Goal: Use online tool/utility: Utilize a website feature to perform a specific function

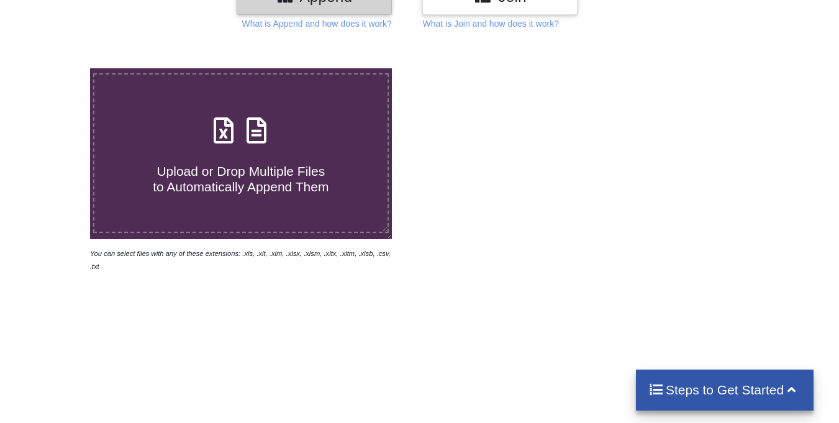
scroll to position [186, 0]
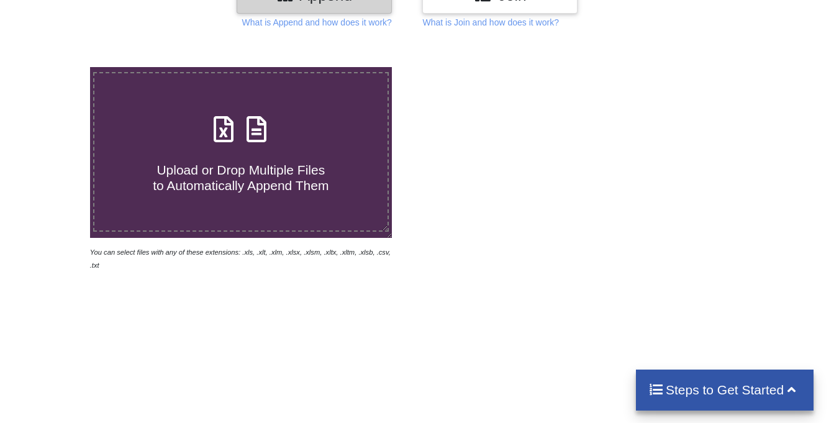
click at [261, 189] on span "Upload or Drop Multiple Files to Automatically Append Them" at bounding box center [241, 178] width 176 height 30
click at [56, 67] on input "Upload or Drop Multiple Files to Automatically Append Them" at bounding box center [56, 67] width 0 height 0
type input "C:\fakepath\MPESA_Statement_from_1st_January_2024_to_31st_December_2024_0723817…"
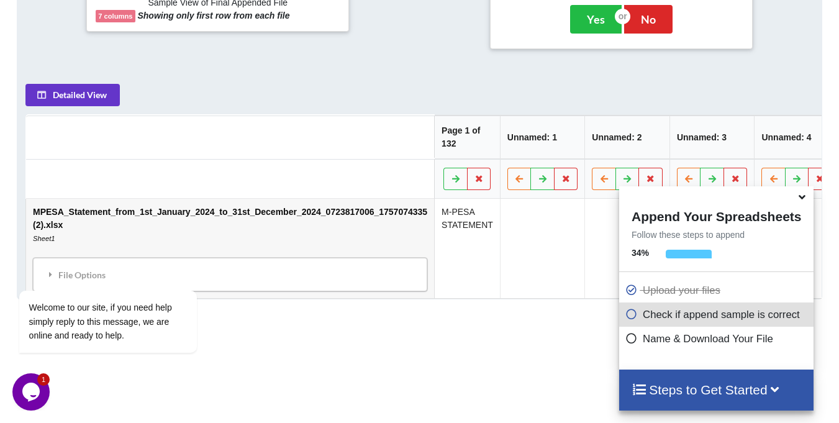
scroll to position [607, 0]
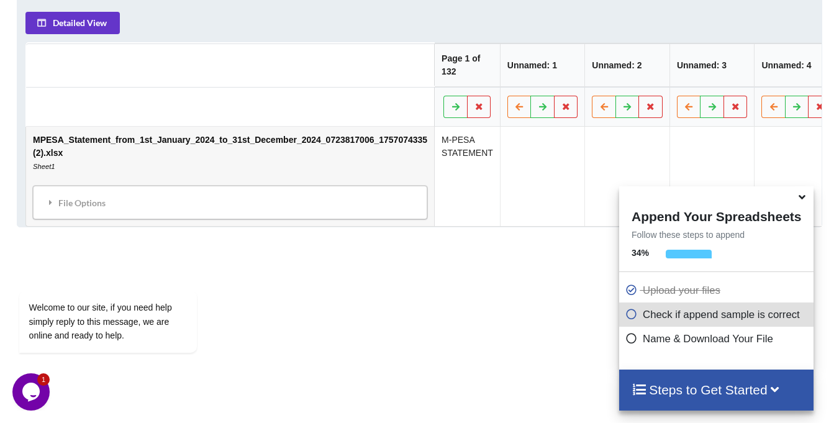
click at [802, 201] on icon at bounding box center [801, 194] width 13 height 11
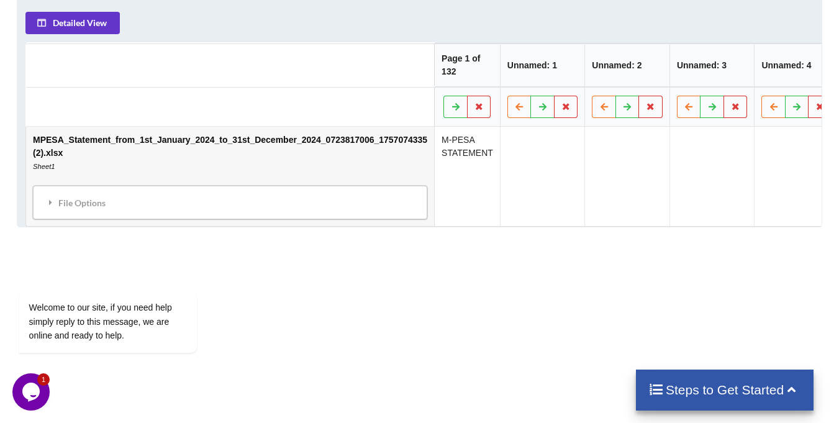
click at [460, 167] on td "M-PESA STATEMENT" at bounding box center [467, 176] width 66 height 99
click at [446, 104] on button at bounding box center [455, 107] width 24 height 22
click at [446, 104] on button at bounding box center [453, 107] width 24 height 22
click at [446, 104] on button at bounding box center [455, 107] width 24 height 22
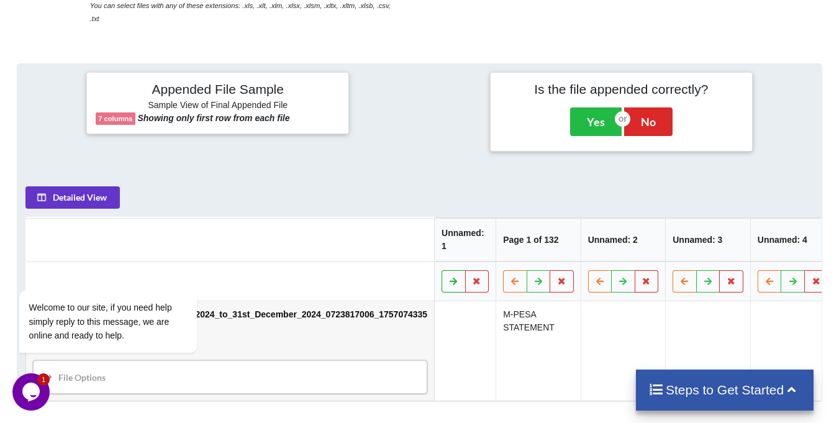
scroll to position [431, 0]
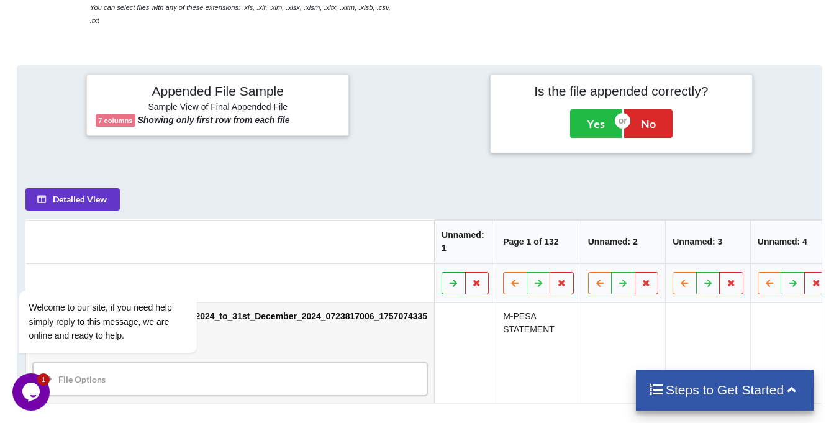
click at [448, 279] on icon at bounding box center [453, 282] width 11 height 7
click at [450, 279] on icon at bounding box center [455, 282] width 11 height 7
click at [448, 279] on icon at bounding box center [453, 282] width 11 height 7
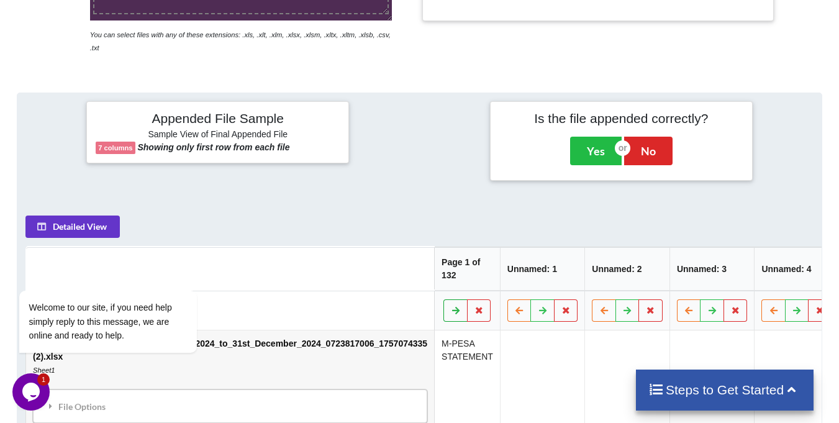
scroll to position [435, 0]
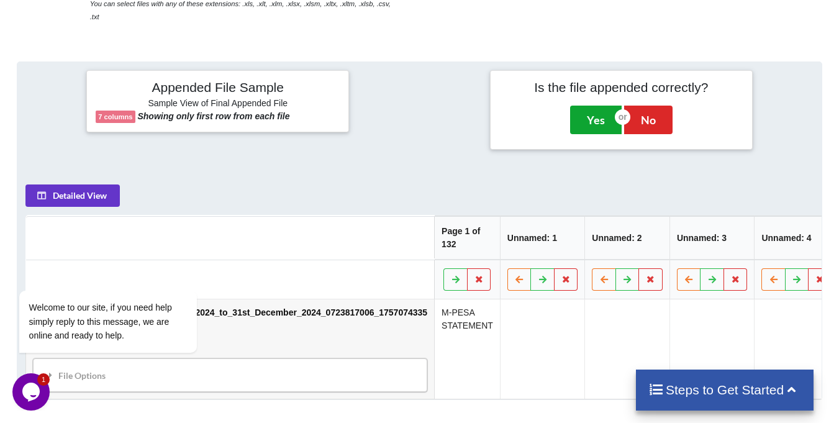
click at [585, 112] on button "Yes" at bounding box center [596, 120] width 52 height 29
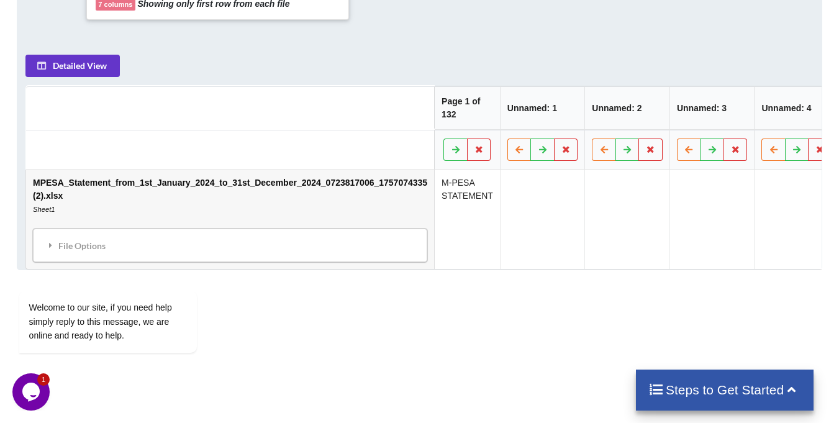
scroll to position [564, 0]
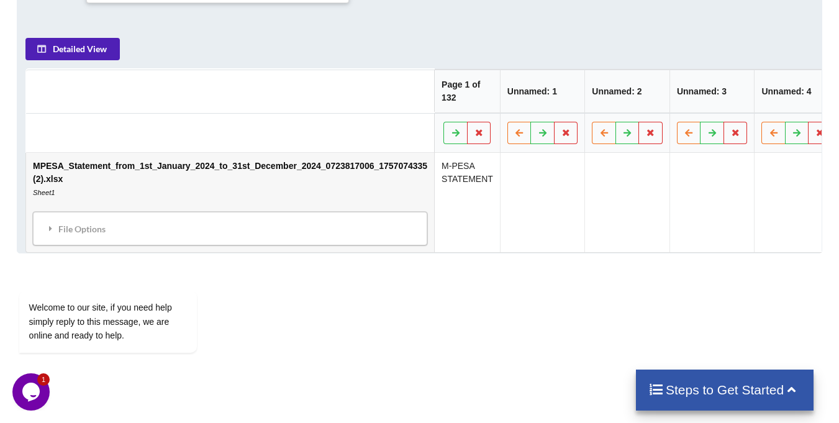
click at [97, 39] on button "Detailed View" at bounding box center [72, 49] width 94 height 22
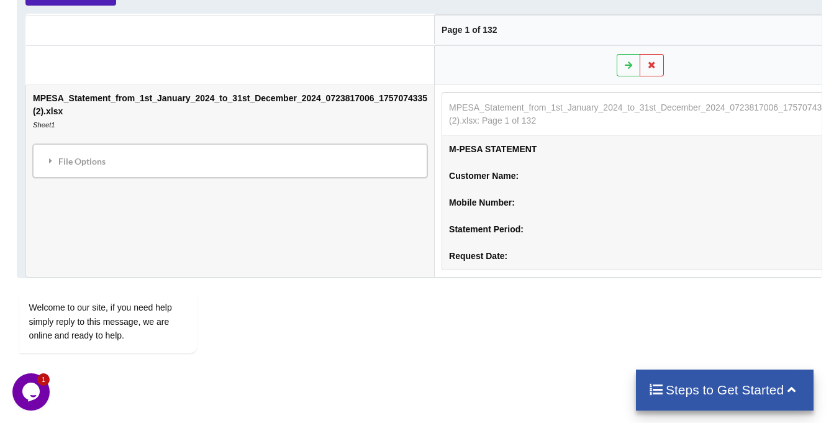
scroll to position [555, 0]
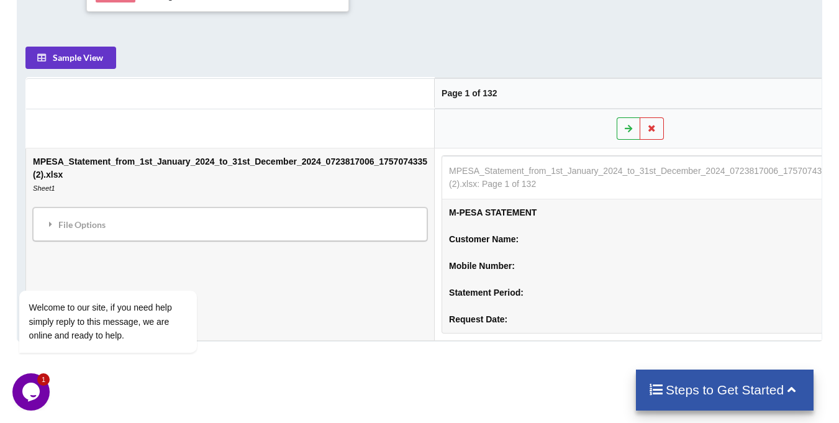
click at [617, 124] on button at bounding box center [629, 128] width 24 height 22
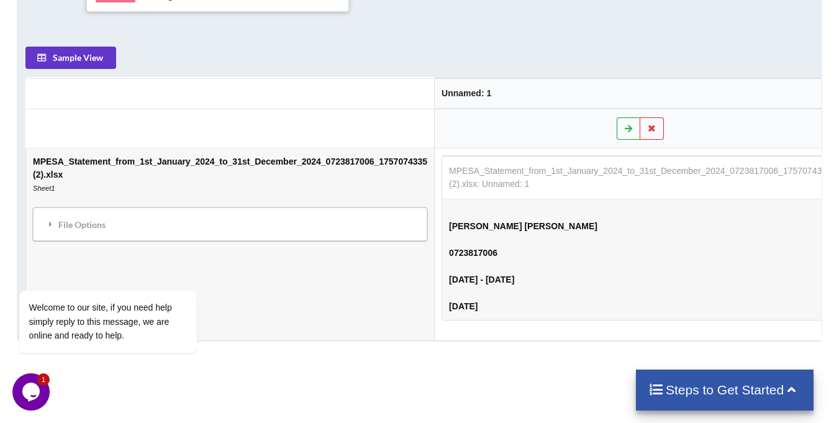
click at [617, 124] on button at bounding box center [629, 128] width 24 height 22
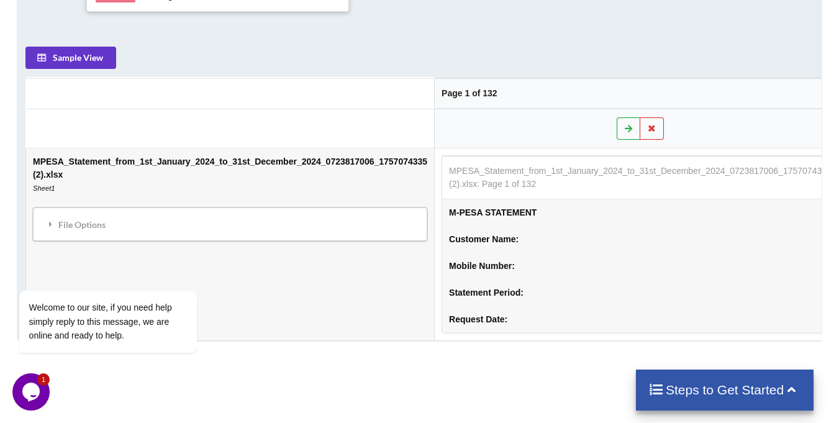
click at [617, 124] on button at bounding box center [629, 128] width 24 height 22
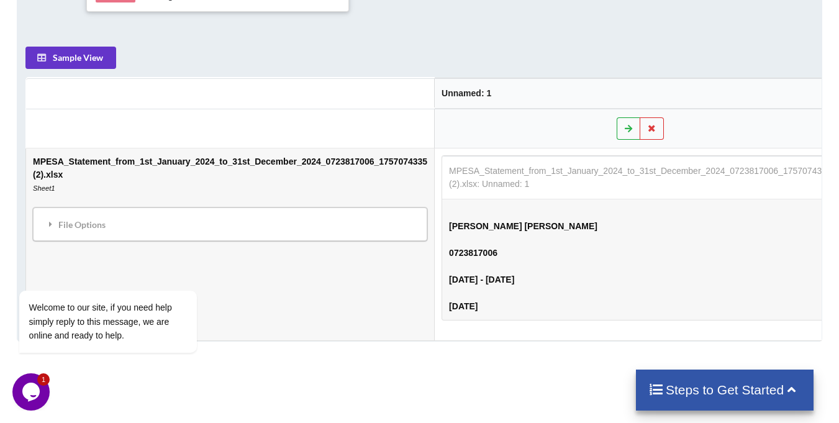
click at [617, 124] on button at bounding box center [629, 128] width 24 height 22
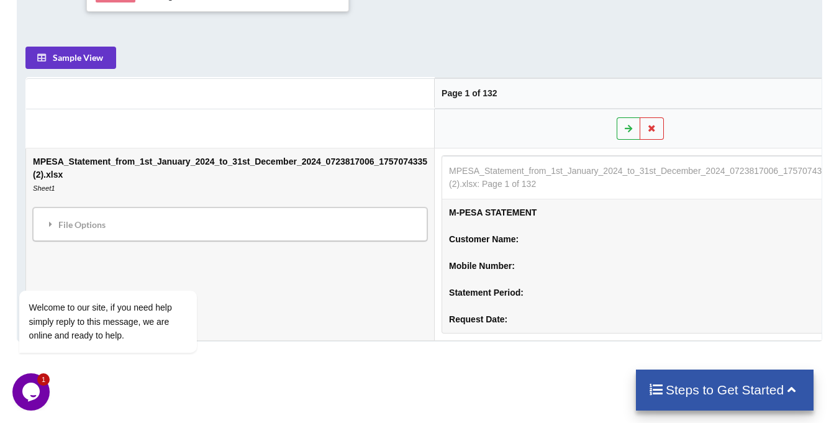
click at [617, 124] on button at bounding box center [629, 128] width 24 height 22
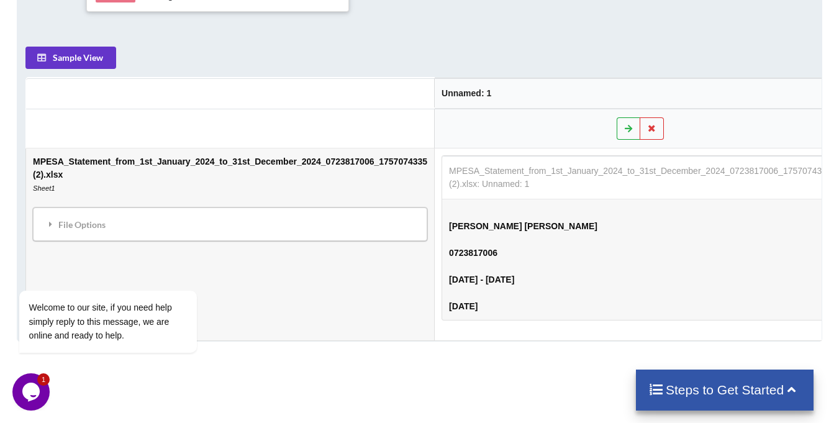
click at [617, 124] on button at bounding box center [629, 128] width 24 height 22
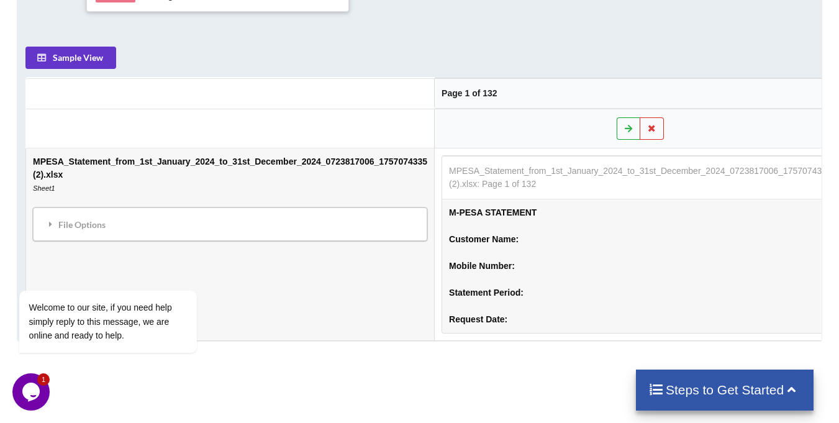
click at [617, 124] on button at bounding box center [629, 128] width 24 height 22
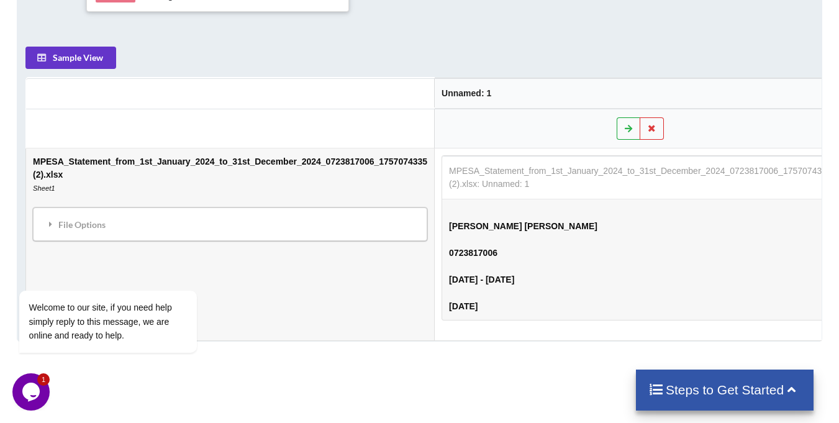
click at [617, 124] on button at bounding box center [629, 128] width 24 height 22
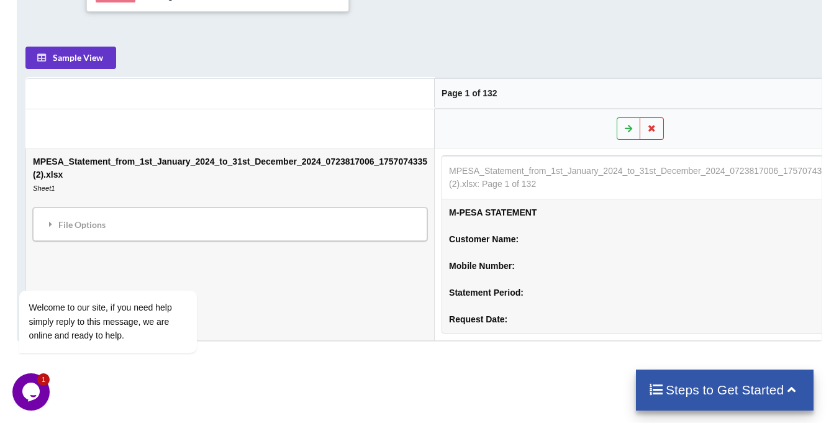
click at [617, 124] on button at bounding box center [629, 128] width 24 height 22
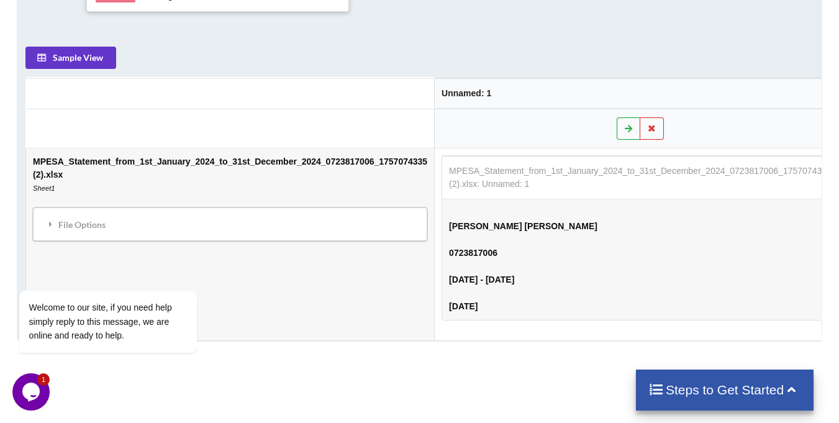
click at [617, 124] on button at bounding box center [629, 128] width 24 height 22
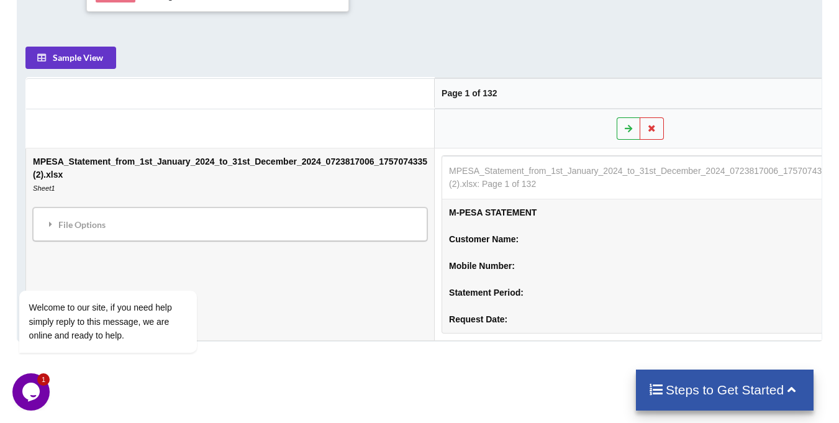
click at [617, 124] on button at bounding box center [629, 128] width 24 height 22
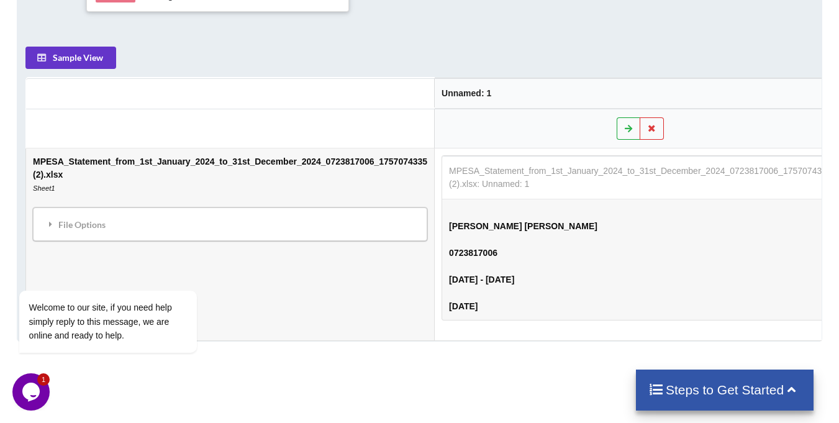
click at [617, 124] on button at bounding box center [629, 128] width 24 height 22
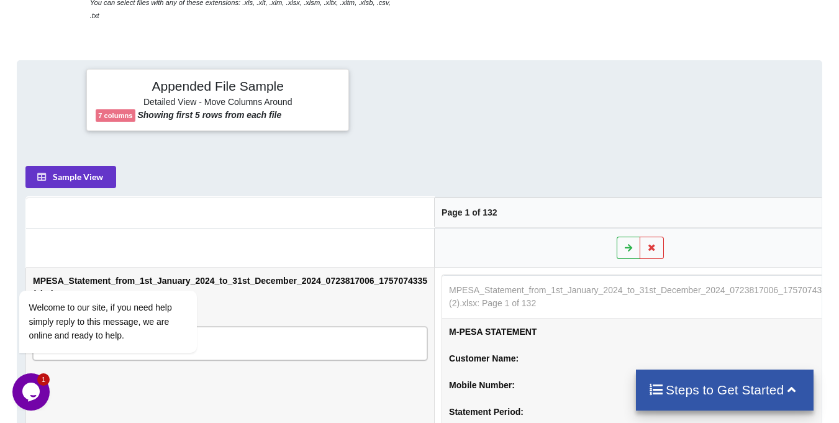
scroll to position [431, 0]
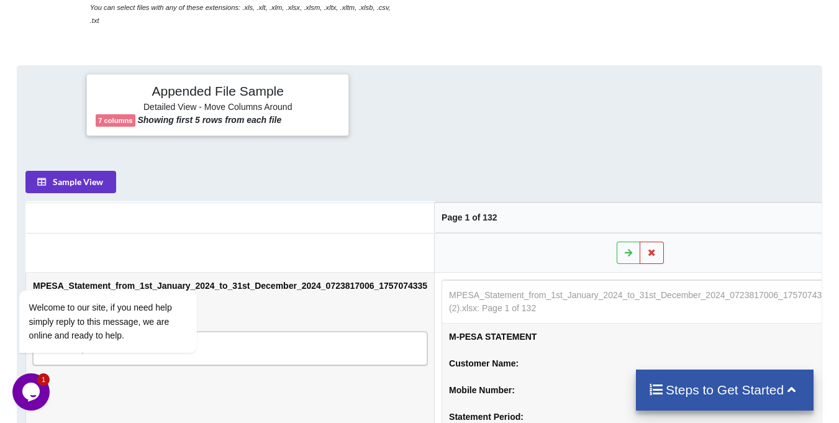
drag, startPoint x: 205, startPoint y: 148, endPoint x: 302, endPoint y: 155, distance: 97.2
click at [302, 155] on div "Appended File Sample Detailed View - Move Columns Around 7 columns Showing firs…" at bounding box center [419, 265] width 805 height 401
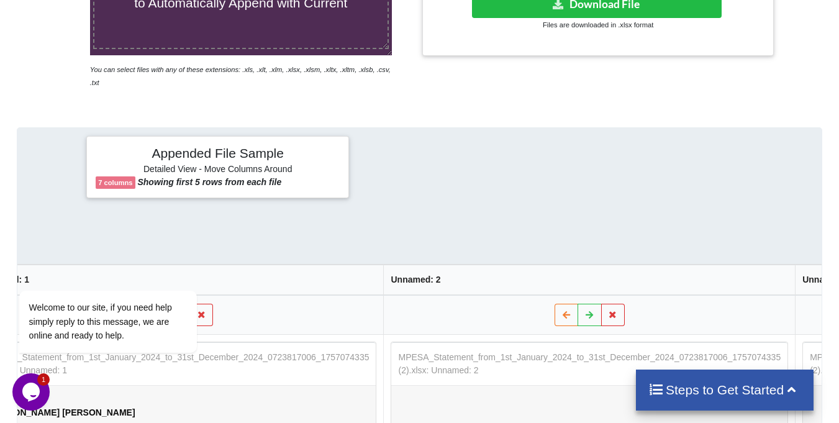
scroll to position [58, 0]
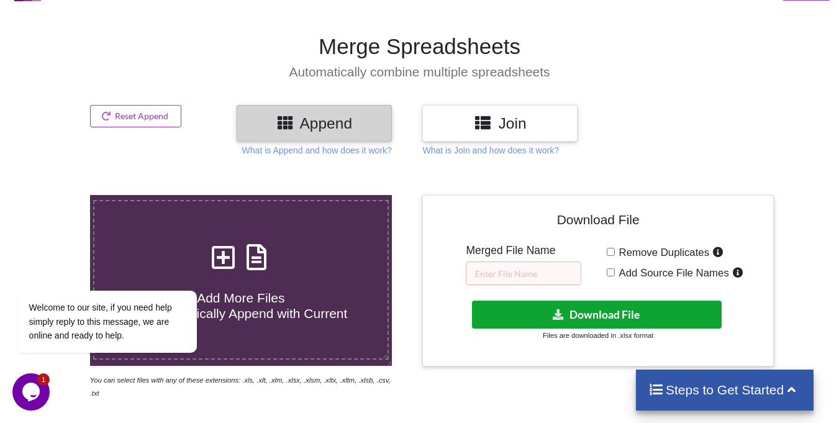
click at [599, 313] on button "Download File" at bounding box center [597, 315] width 250 height 28
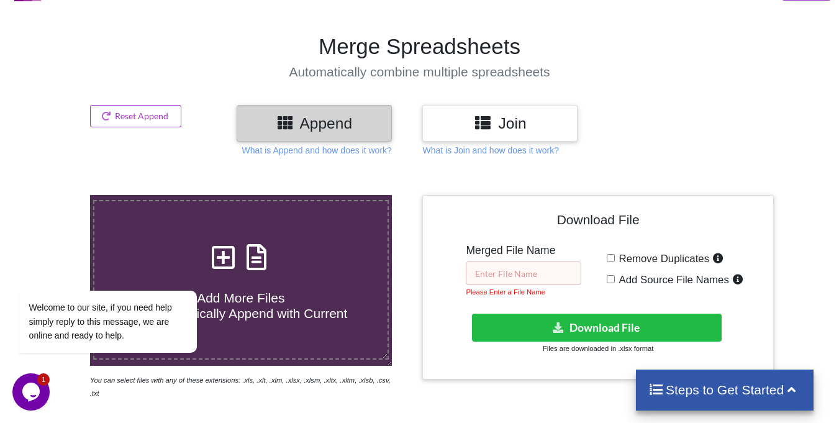
click at [537, 274] on input "text" at bounding box center [523, 273] width 115 height 24
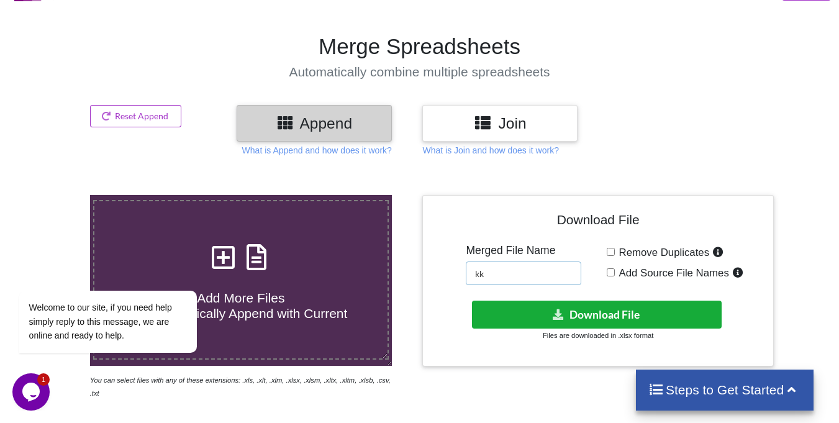
type input "kk"
click at [539, 304] on button "Download File" at bounding box center [597, 315] width 250 height 28
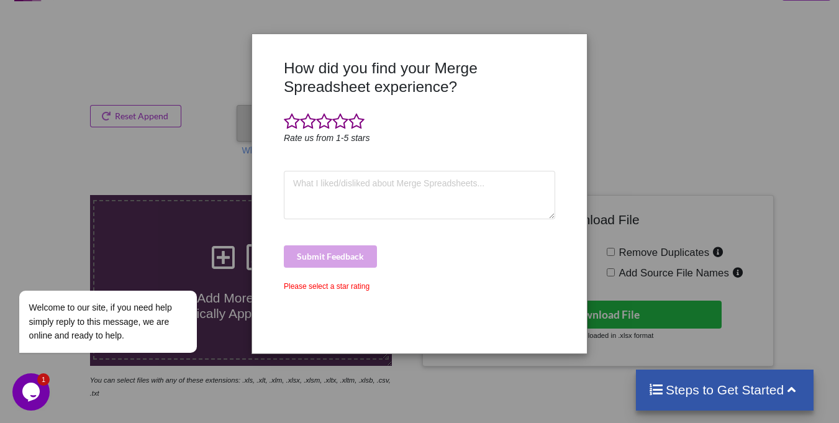
click at [235, 111] on div "How did you find your Merge Spreadsheet experience? Rate us from 1-5 stars Subm…" at bounding box center [419, 211] width 839 height 423
click at [355, 122] on span at bounding box center [356, 121] width 16 height 17
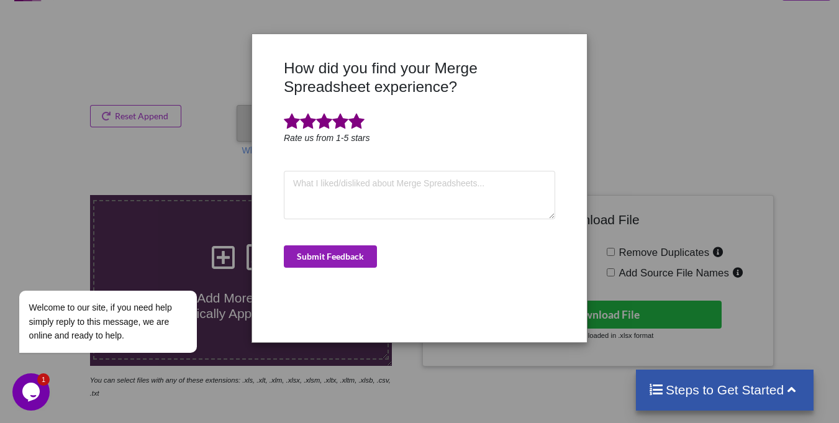
click at [353, 251] on button "Submit Feedback" at bounding box center [330, 256] width 93 height 22
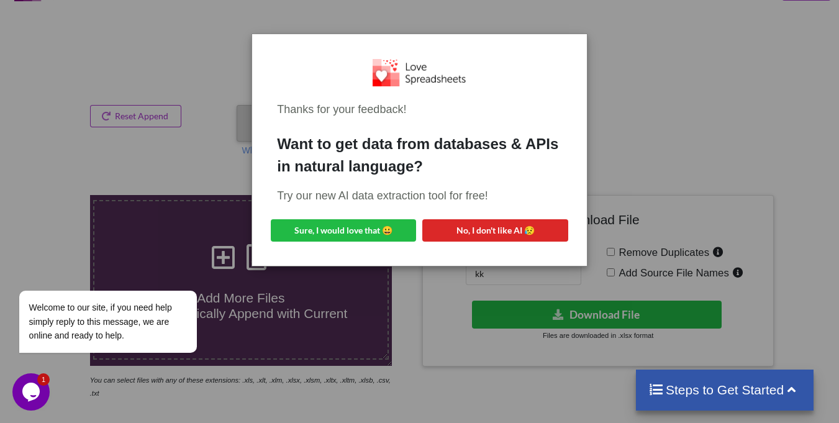
click at [622, 122] on div "Thanks for your feedback! Want to get data from databases & APIs in natural lan…" at bounding box center [419, 211] width 839 height 423
click at [506, 227] on button "No, I don't like AI 😥" at bounding box center [494, 230] width 145 height 22
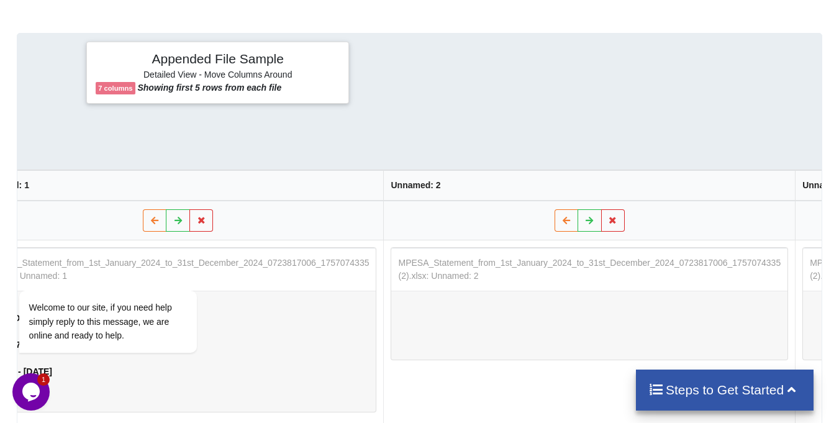
scroll to position [431, 0]
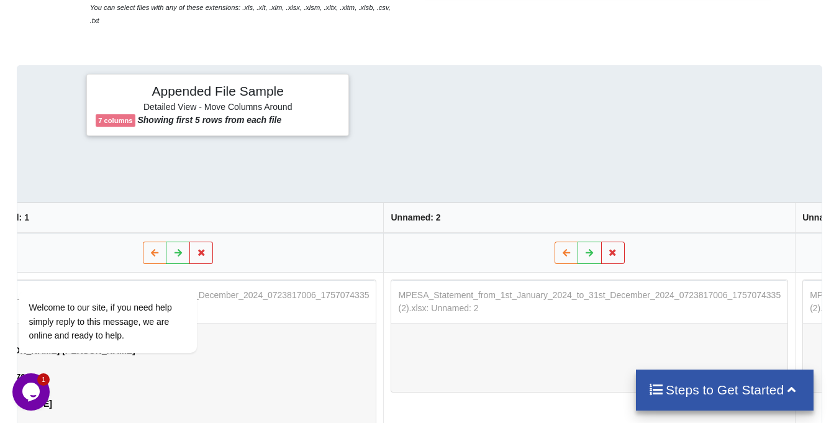
click at [126, 117] on b "7 columns" at bounding box center [115, 120] width 34 height 7
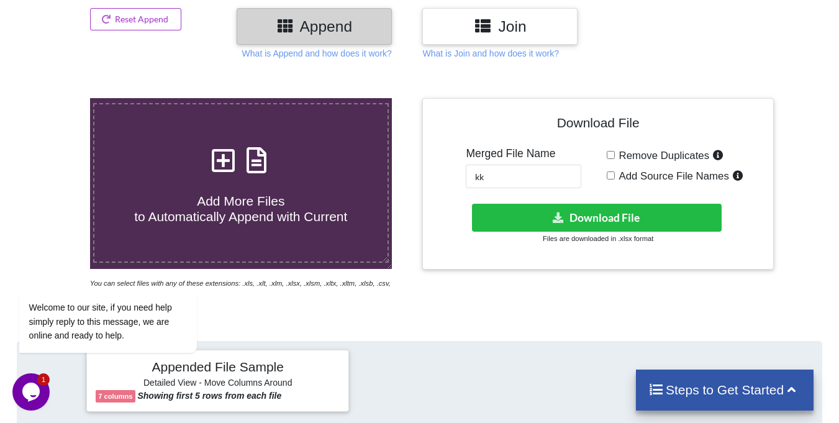
scroll to position [120, 0]
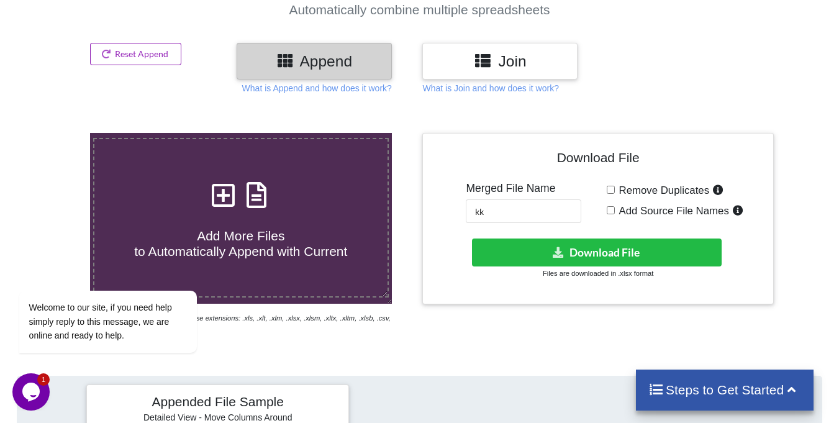
click at [142, 58] on button "Reset Append" at bounding box center [136, 54] width 92 height 22
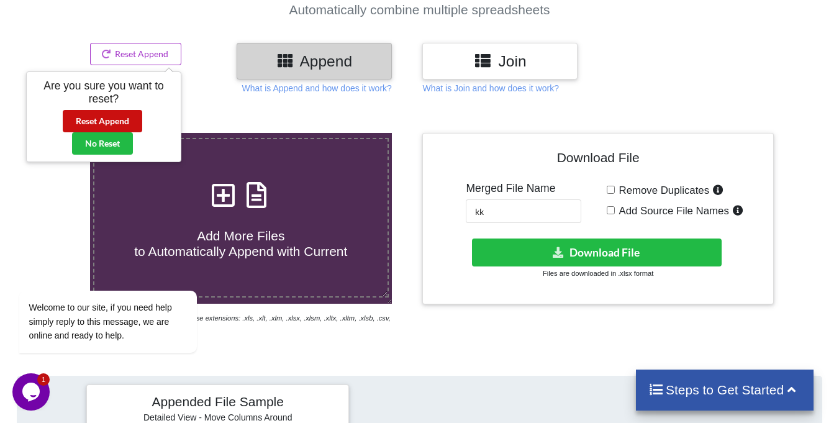
click at [104, 120] on button "Reset Append" at bounding box center [102, 121] width 79 height 22
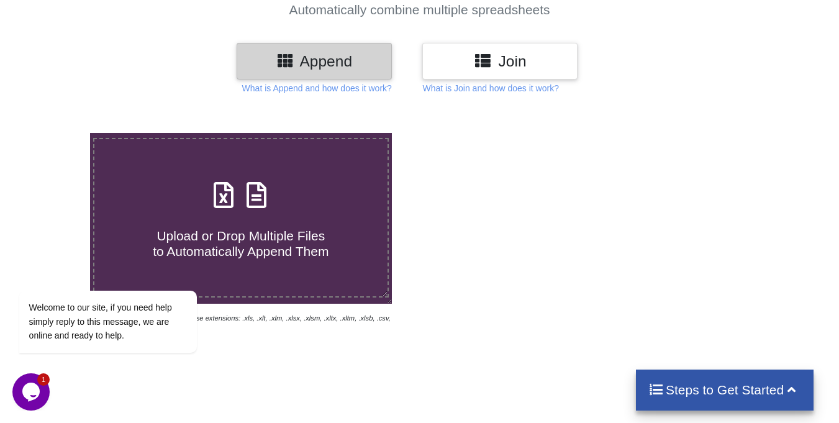
click at [325, 183] on div "Upload or Drop Multiple Files to Automatically Append Them" at bounding box center [240, 218] width 293 height 84
click at [56, 133] on input "Upload or Drop Multiple Files to Automatically Append Them" at bounding box center [56, 133] width 0 height 0
